Goal: Find specific page/section: Find specific page/section

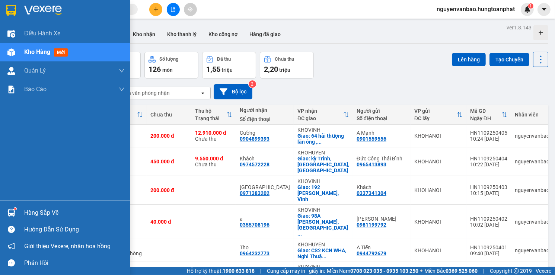
click at [20, 57] on div "Kho hàng mới" at bounding box center [65, 52] width 130 height 19
drag, startPoint x: 0, startPoint y: 0, endPoint x: 20, endPoint y: 57, distance: 60.0
click at [20, 57] on div "Kho hàng mới" at bounding box center [65, 52] width 130 height 19
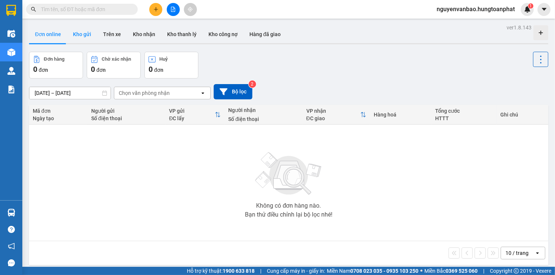
click at [83, 29] on button "Kho gửi" at bounding box center [82, 34] width 30 height 18
type input "[DATE] – [DATE]"
